Goal: Task Accomplishment & Management: Manage account settings

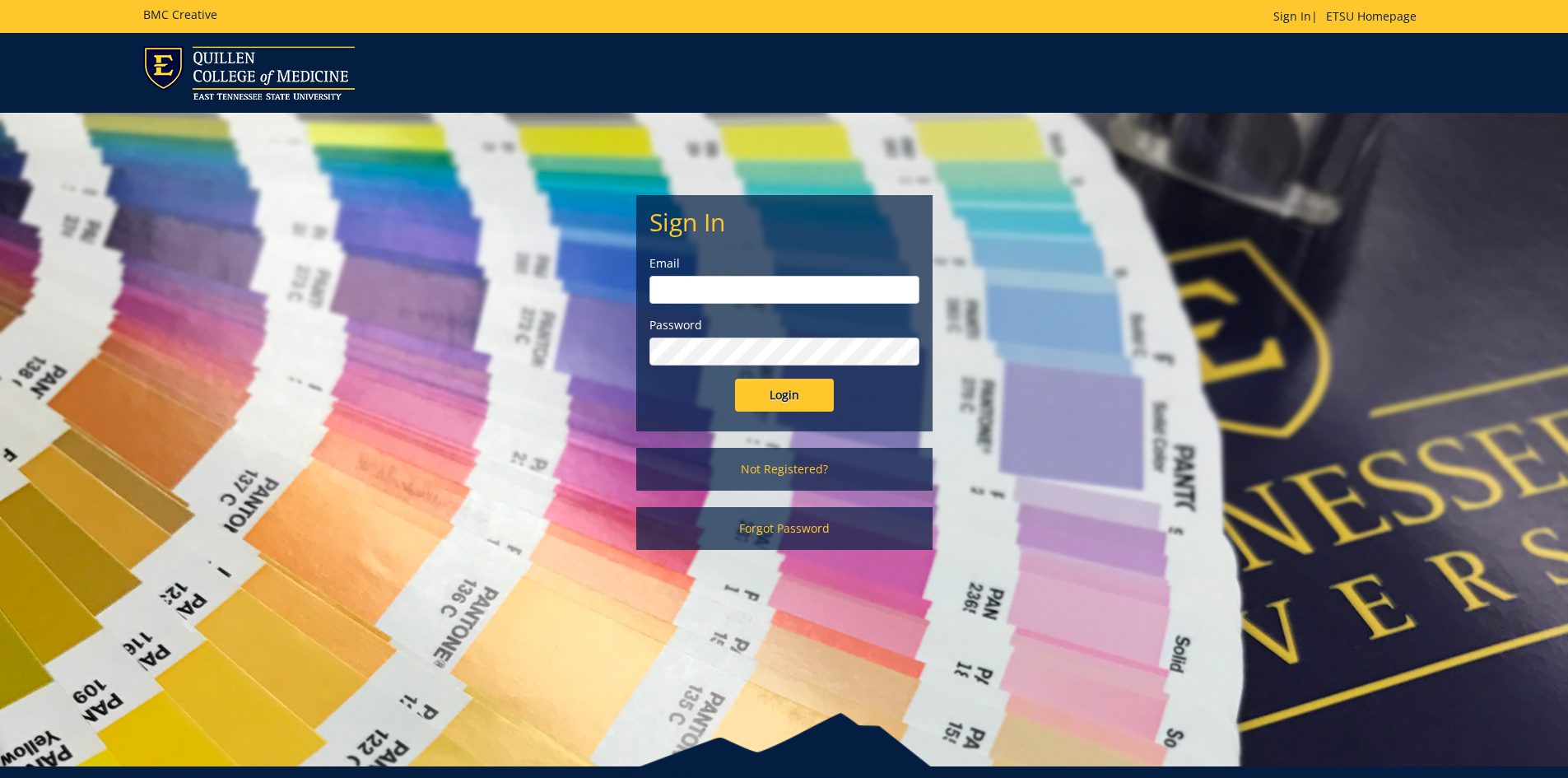
click at [793, 287] on input "email" at bounding box center [784, 290] width 270 height 28
type input "manuelk@etsu.edu"
click at [735, 378] on input "Login" at bounding box center [785, 394] width 99 height 33
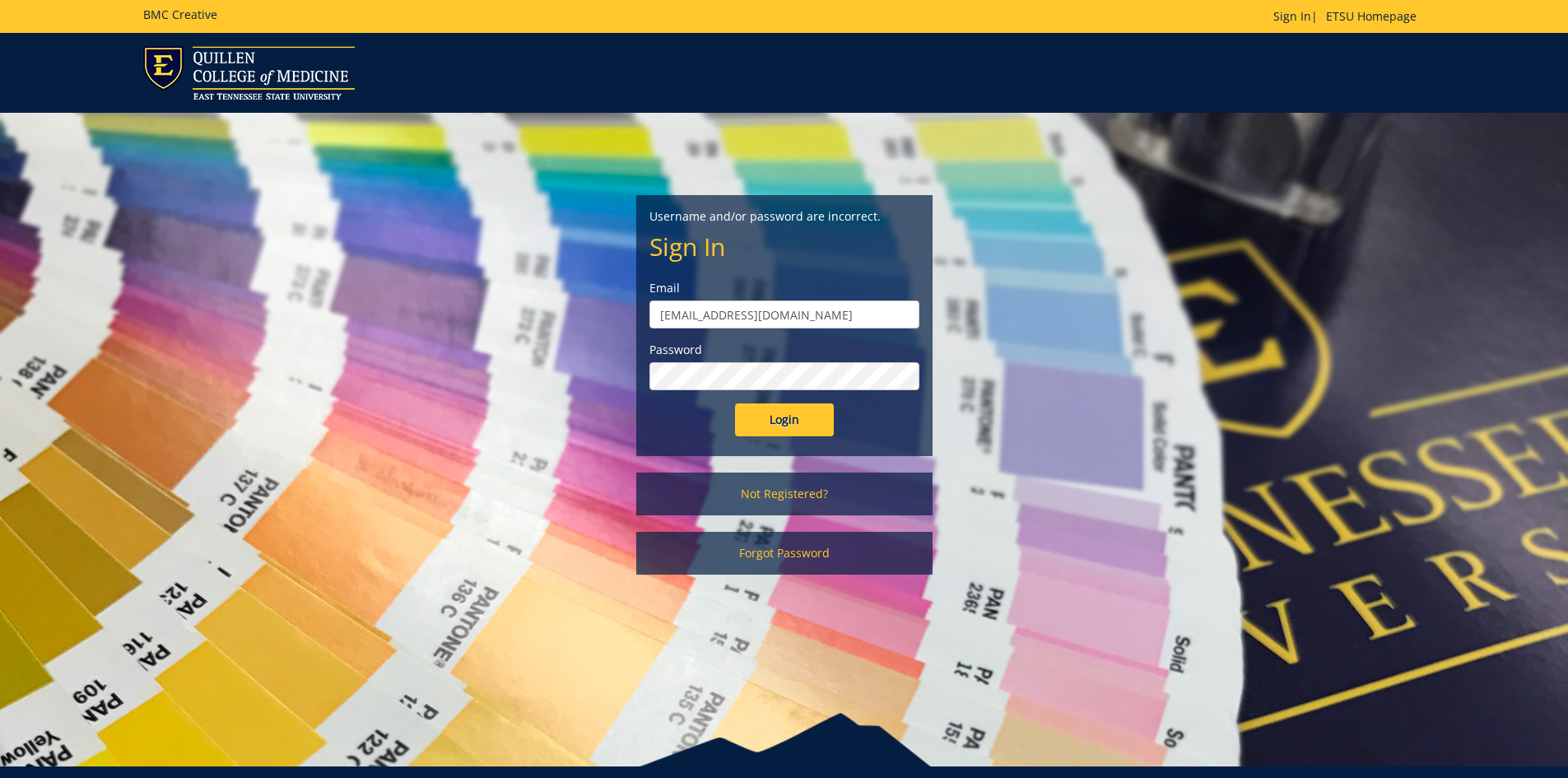
click at [735, 403] on input "Login" at bounding box center [785, 419] width 99 height 33
click at [777, 557] on link "Forgot Password" at bounding box center [784, 553] width 296 height 42
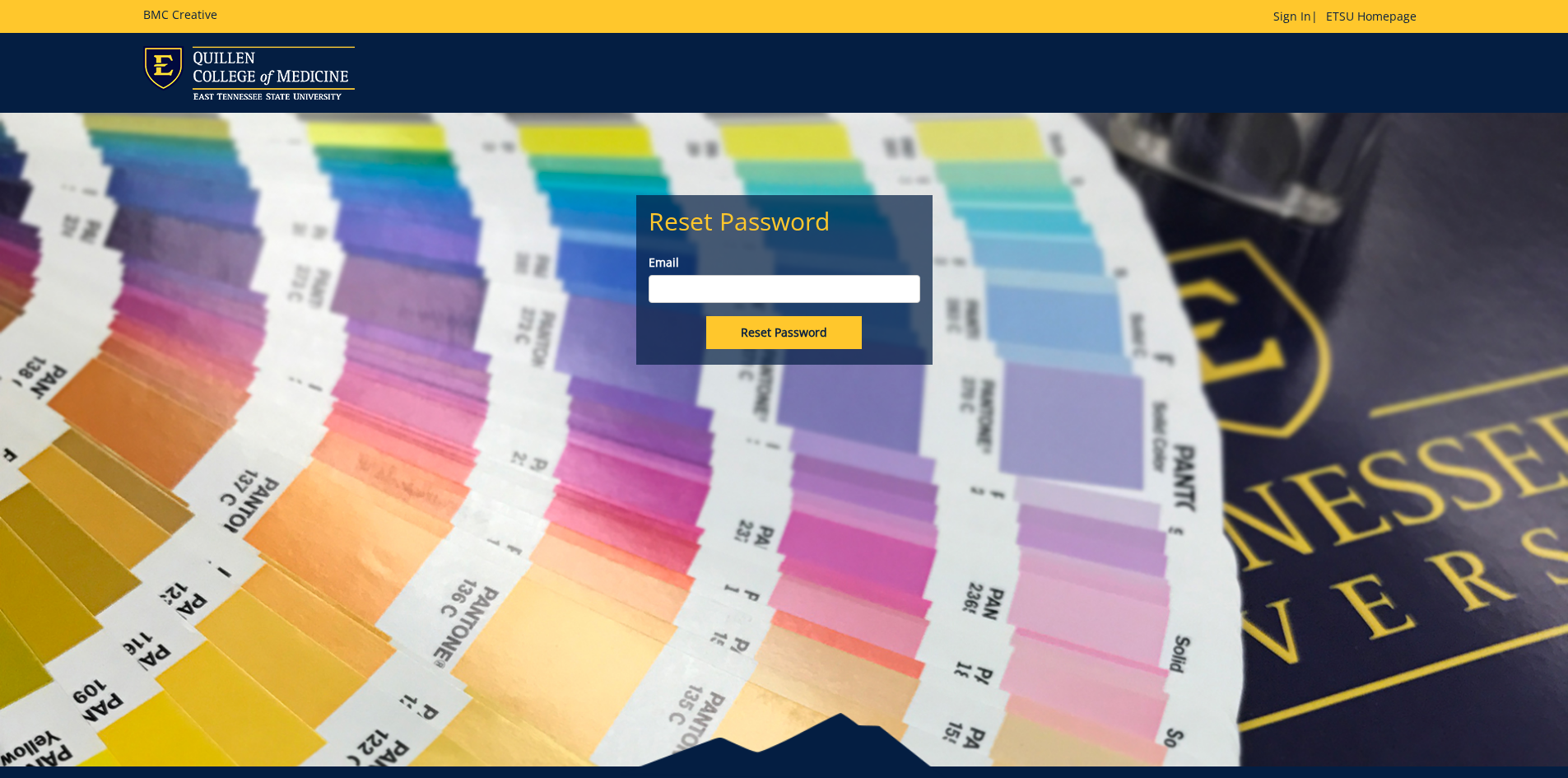
click at [700, 280] on input "Email" at bounding box center [784, 289] width 271 height 28
type input "manuelk@etsu.edu"
click at [706, 317] on input "Reset Password" at bounding box center [784, 332] width 156 height 33
